Goal: Book appointment/travel/reservation

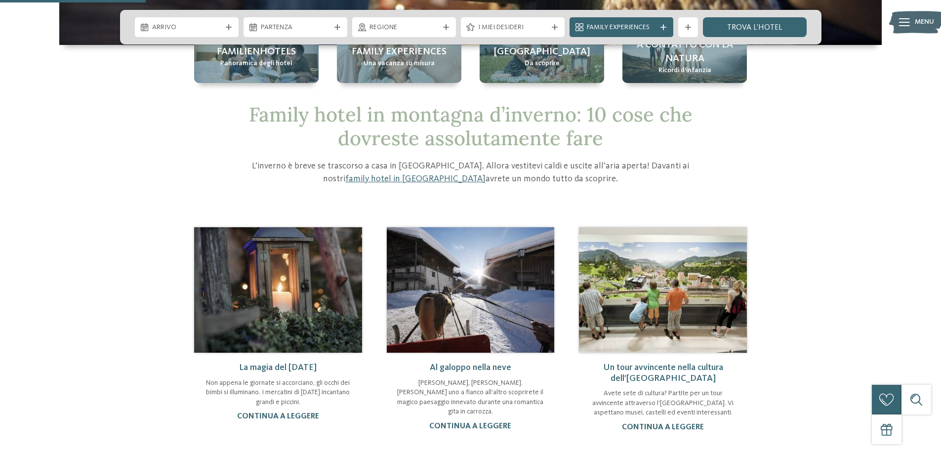
scroll to position [296, 0]
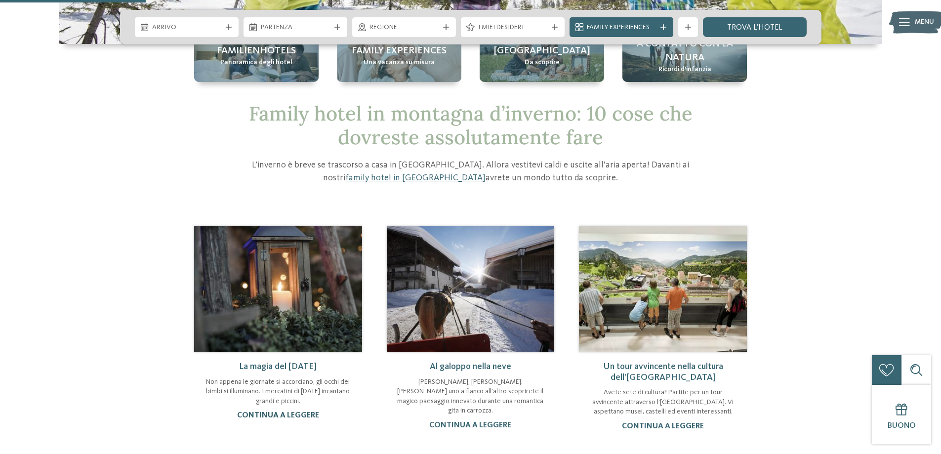
click at [283, 414] on link "continua a leggere" at bounding box center [278, 415] width 82 height 8
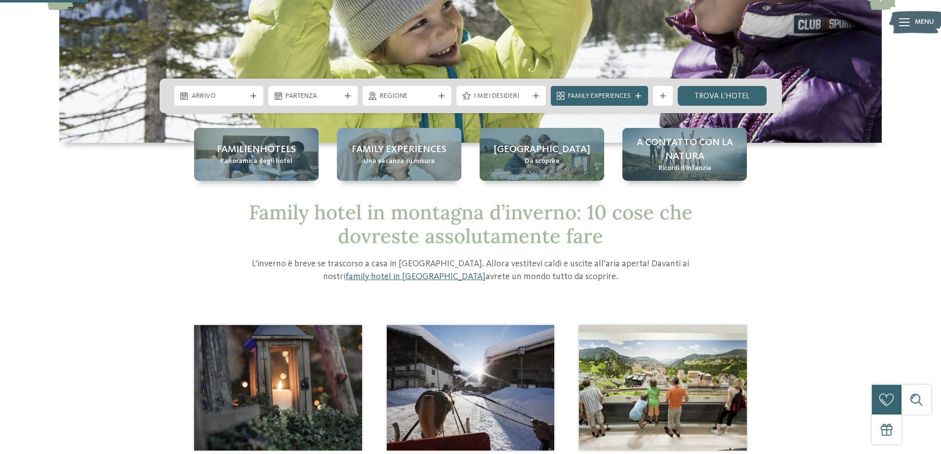
scroll to position [99, 0]
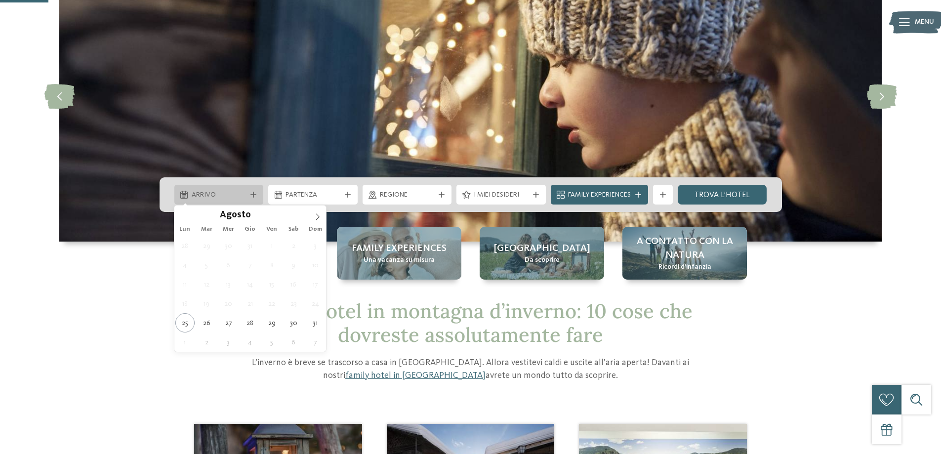
click at [253, 195] on icon at bounding box center [253, 195] width 6 height 6
click at [314, 216] on icon at bounding box center [317, 216] width 7 height 7
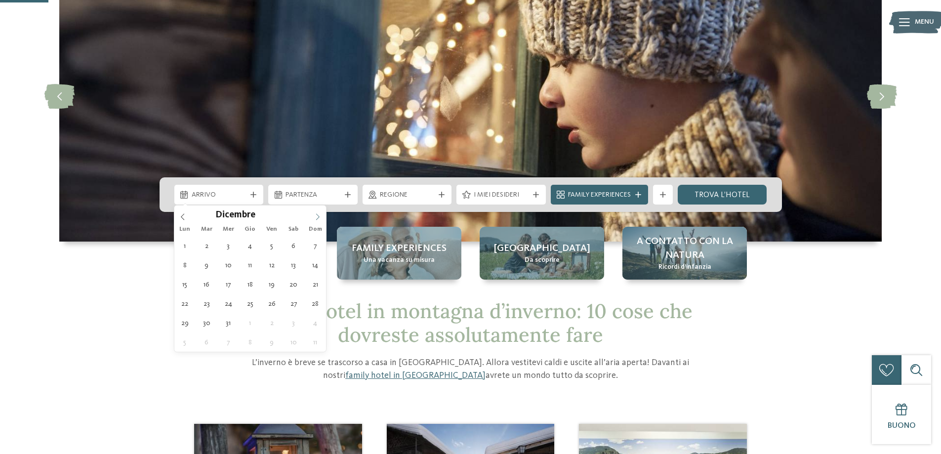
click at [314, 216] on icon at bounding box center [317, 216] width 7 height 7
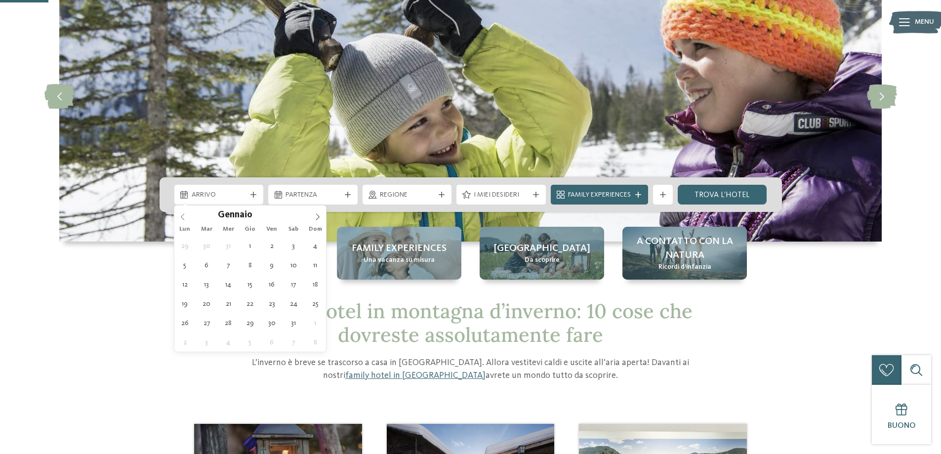
click at [185, 219] on icon at bounding box center [182, 216] width 7 height 7
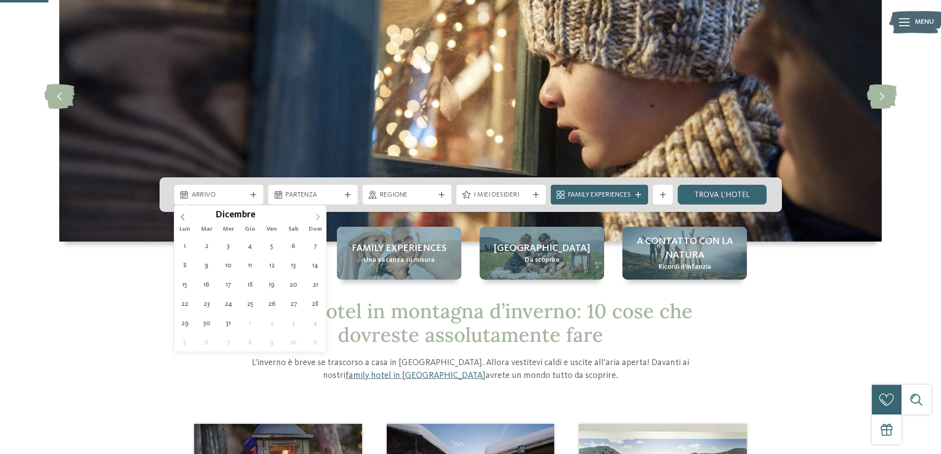
type input "****"
click at [319, 213] on icon at bounding box center [317, 216] width 7 height 7
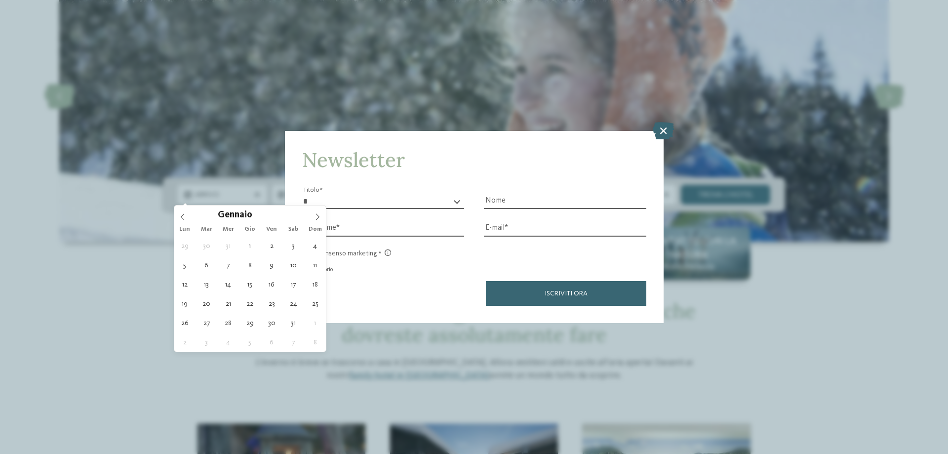
drag, startPoint x: 661, startPoint y: 129, endPoint x: 389, endPoint y: 165, distance: 273.9
click at [658, 131] on icon at bounding box center [663, 130] width 21 height 17
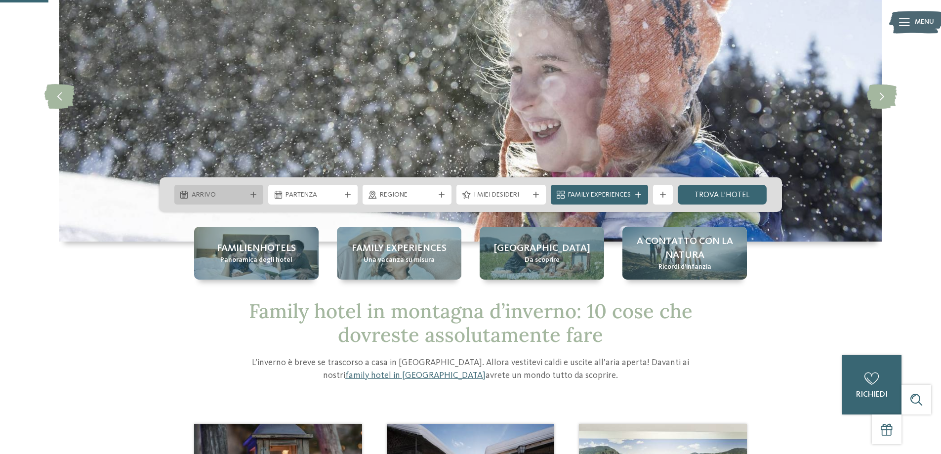
click at [251, 193] on icon at bounding box center [253, 195] width 6 height 6
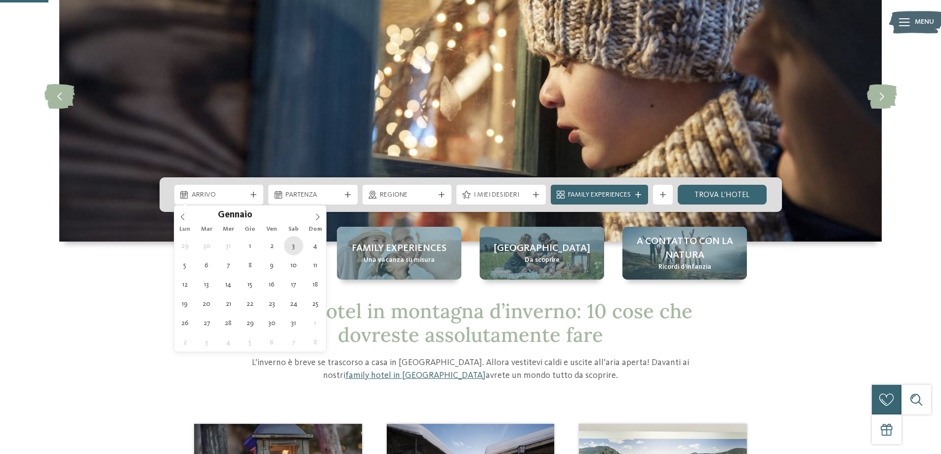
type div "[DATE]"
type input "****"
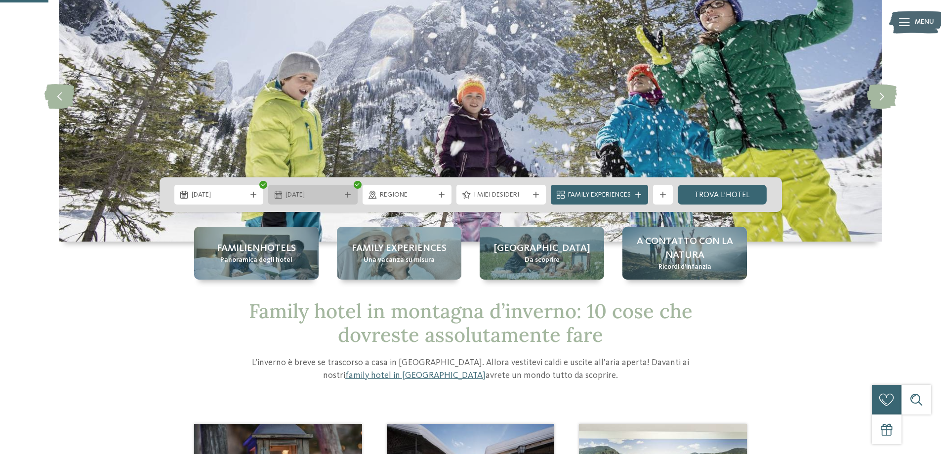
click at [327, 202] on div "[DATE]" at bounding box center [312, 195] width 89 height 20
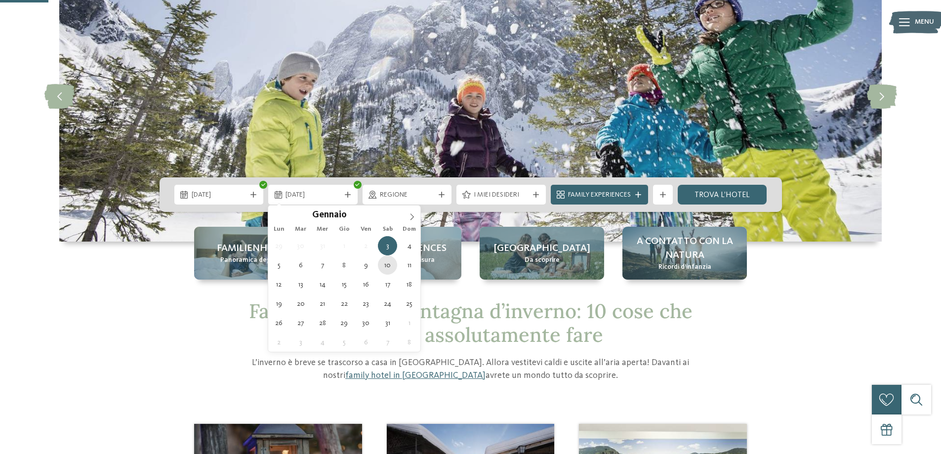
type div "[DATE]"
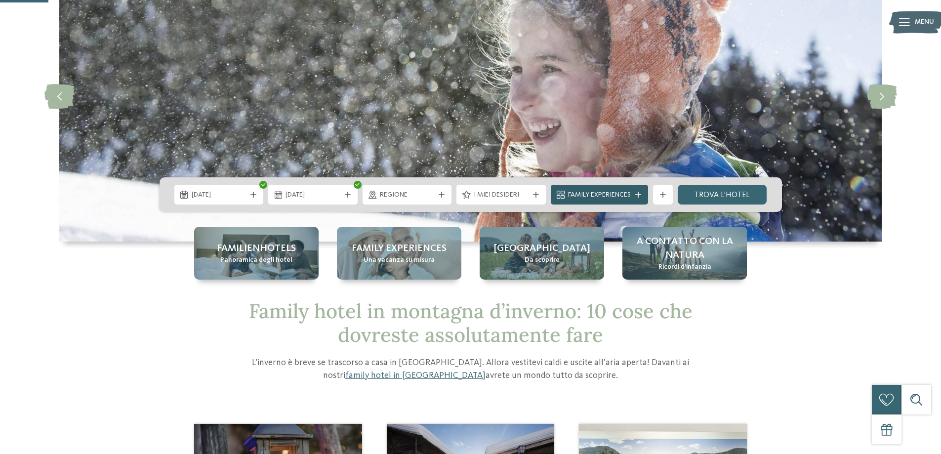
click at [610, 192] on span "Family Experiences" at bounding box center [599, 195] width 63 height 10
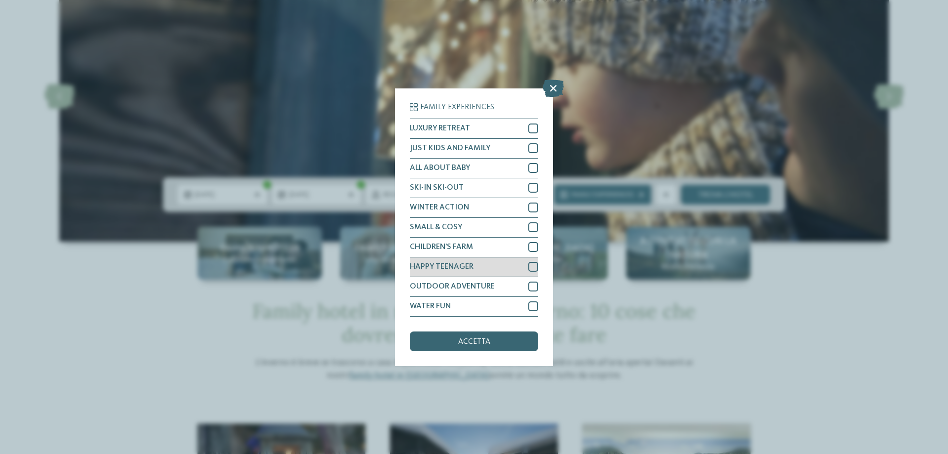
click at [535, 269] on div at bounding box center [533, 267] width 10 height 10
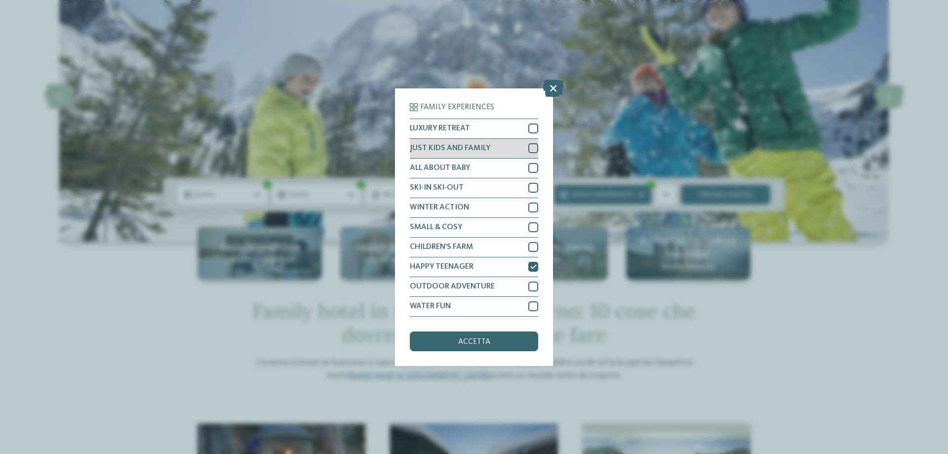
click at [532, 147] on div at bounding box center [533, 148] width 10 height 10
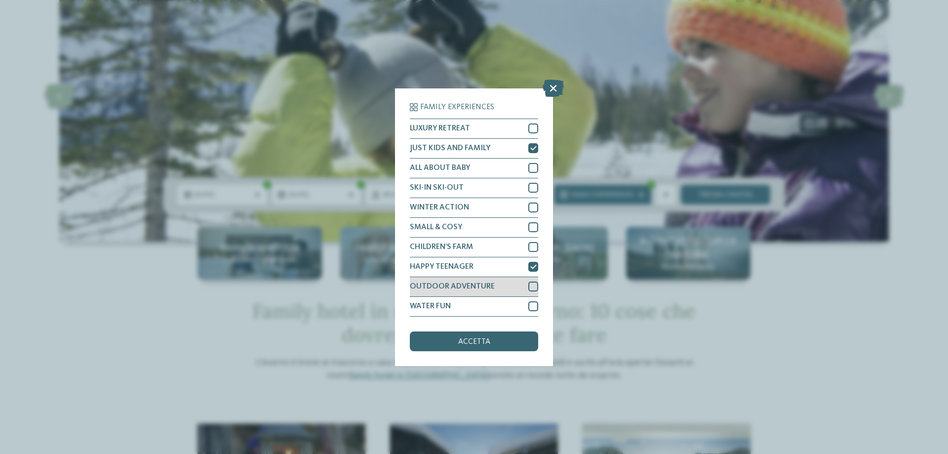
click at [535, 283] on div at bounding box center [533, 286] width 10 height 10
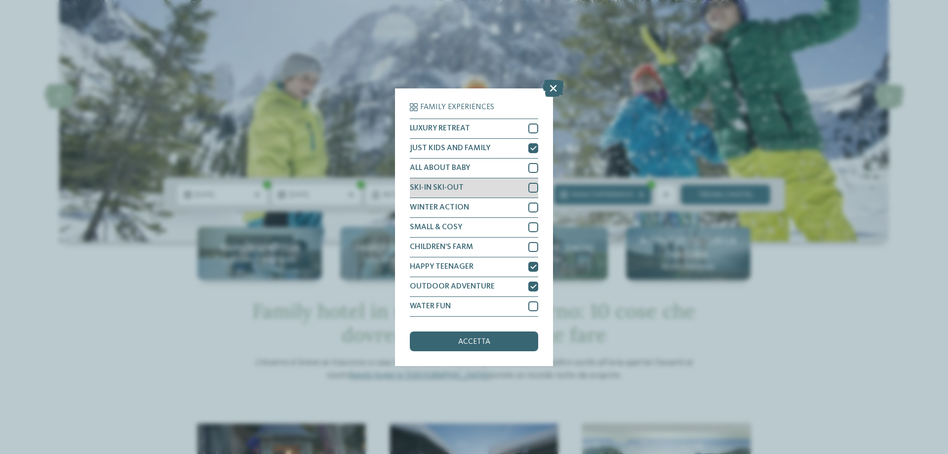
click at [534, 188] on div at bounding box center [533, 188] width 10 height 10
click at [457, 340] on div "accetta" at bounding box center [474, 341] width 128 height 20
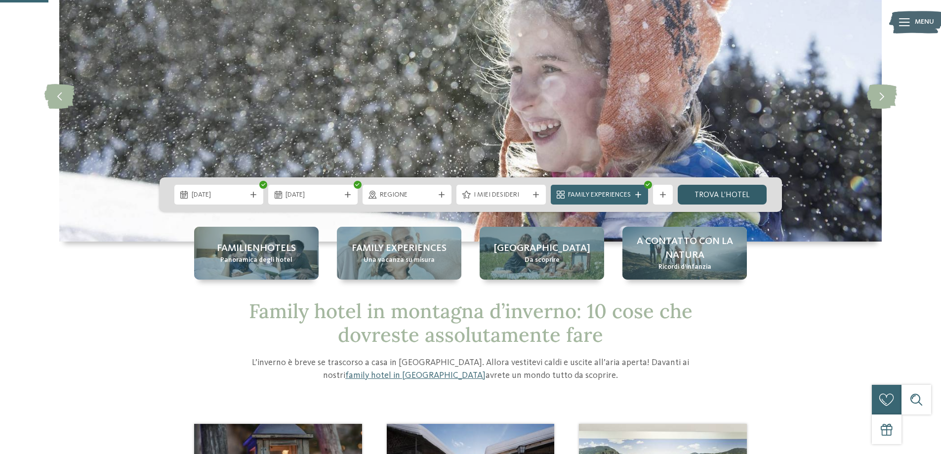
click at [735, 194] on link "trova l’hotel" at bounding box center [721, 195] width 89 height 20
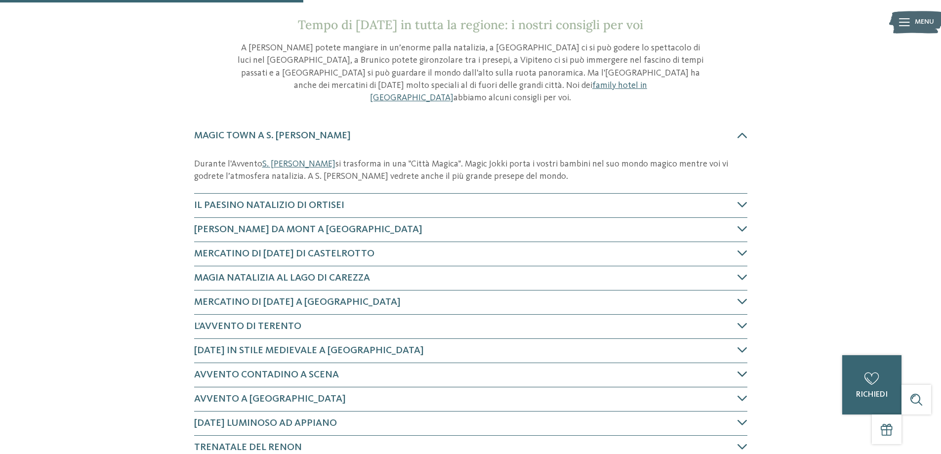
scroll to position [444, 0]
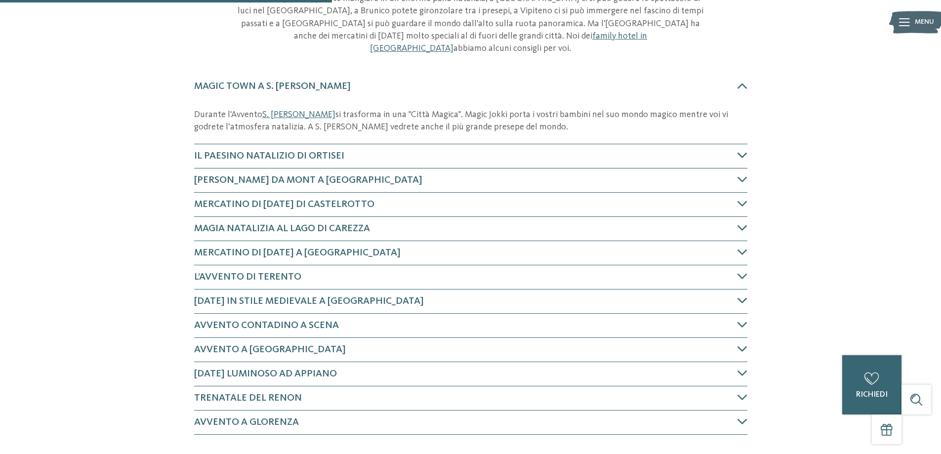
click at [358, 149] on h4 "Il paesino natalizio di Ortisei" at bounding box center [465, 156] width 543 height 14
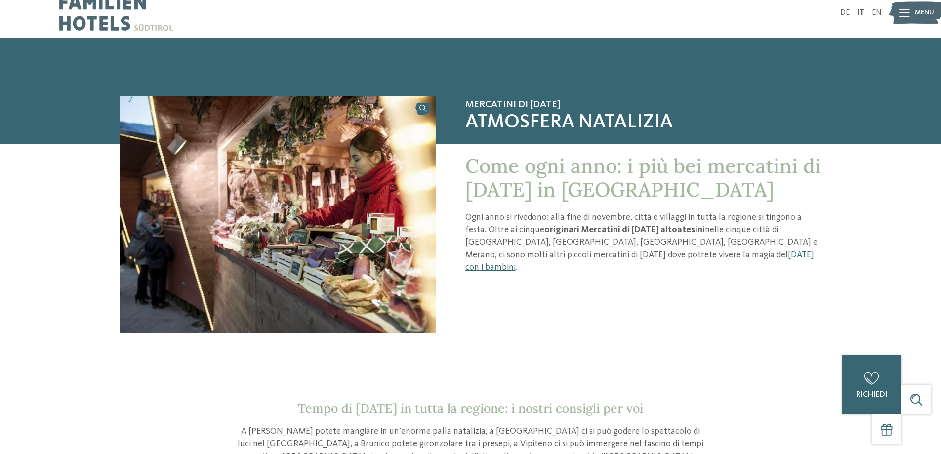
scroll to position [0, 0]
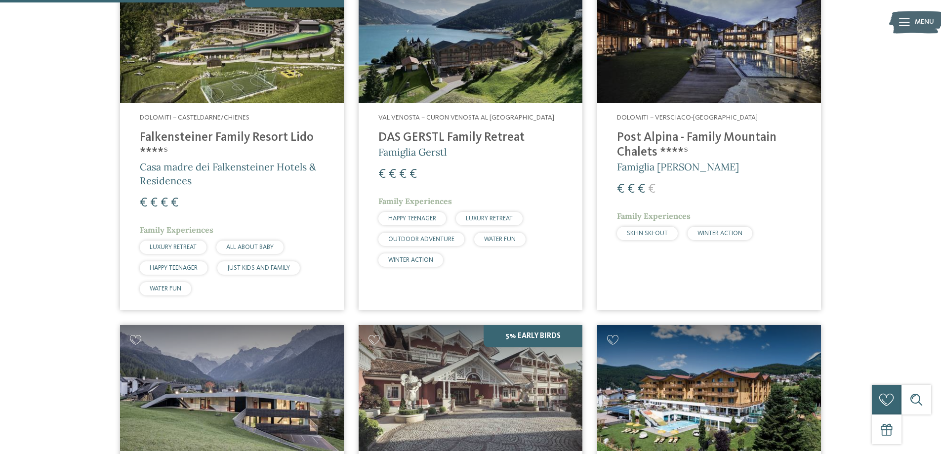
scroll to position [373, 0]
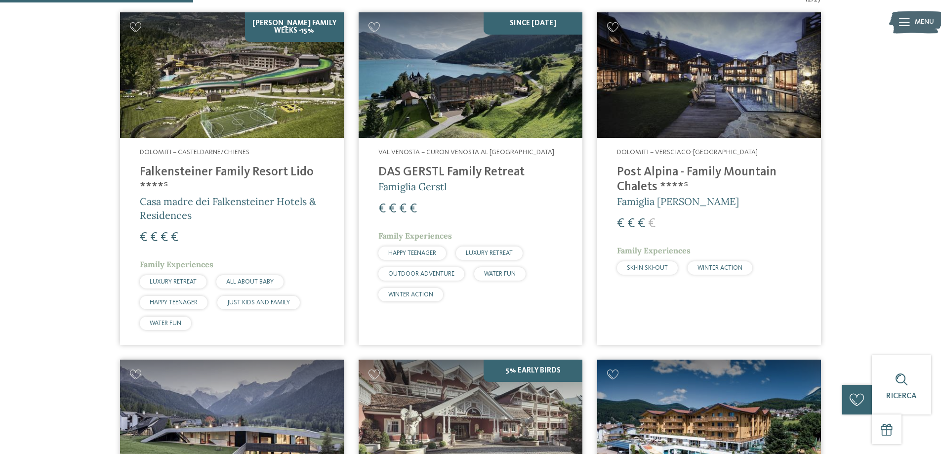
click at [428, 172] on h4 "DAS GERSTL Family Retreat" at bounding box center [470, 172] width 184 height 15
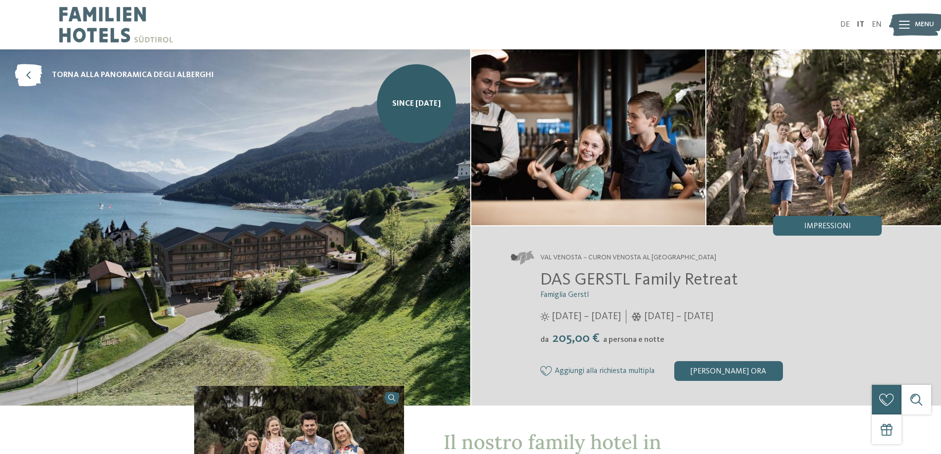
click at [903, 27] on icon at bounding box center [904, 25] width 11 height 8
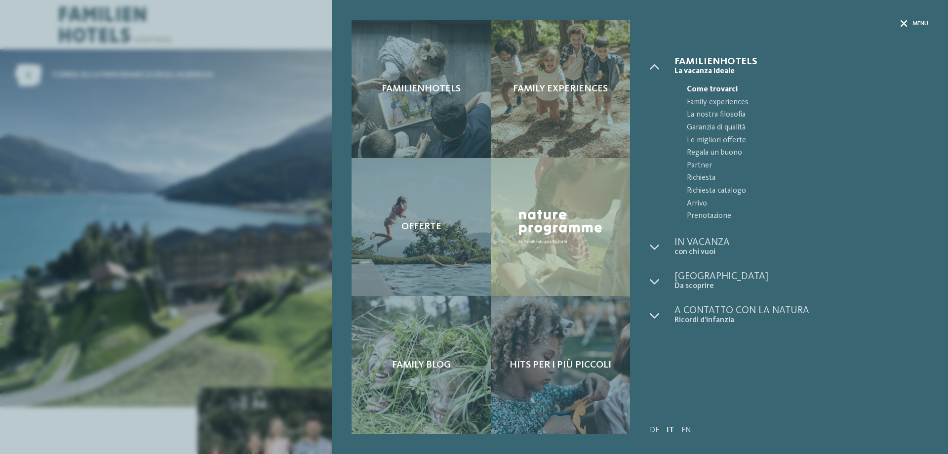
click at [904, 22] on icon at bounding box center [904, 23] width 7 height 7
